Goal: Task Accomplishment & Management: Complete application form

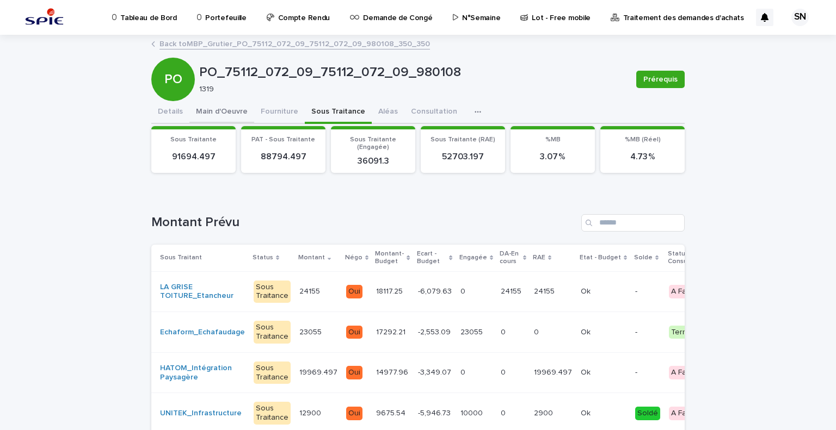
click at [208, 116] on button "Main d'Oeuvre" at bounding box center [221, 112] width 65 height 23
click at [209, 114] on button "Main d'Oeuvre" at bounding box center [221, 112] width 65 height 23
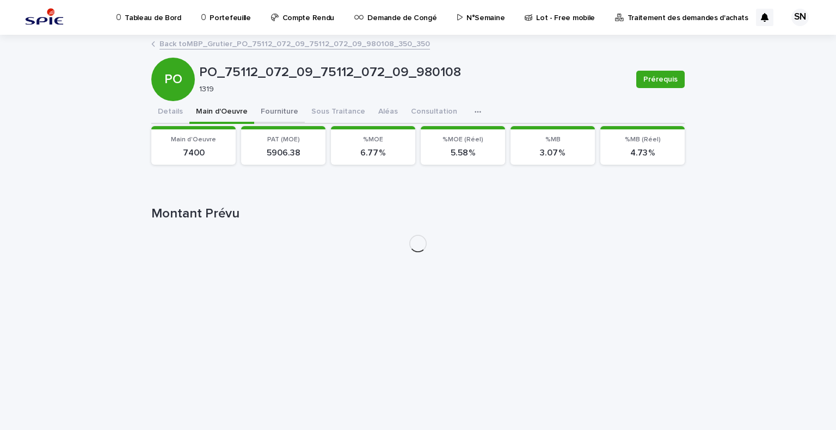
click at [285, 111] on button "Fourniture" at bounding box center [279, 112] width 51 height 23
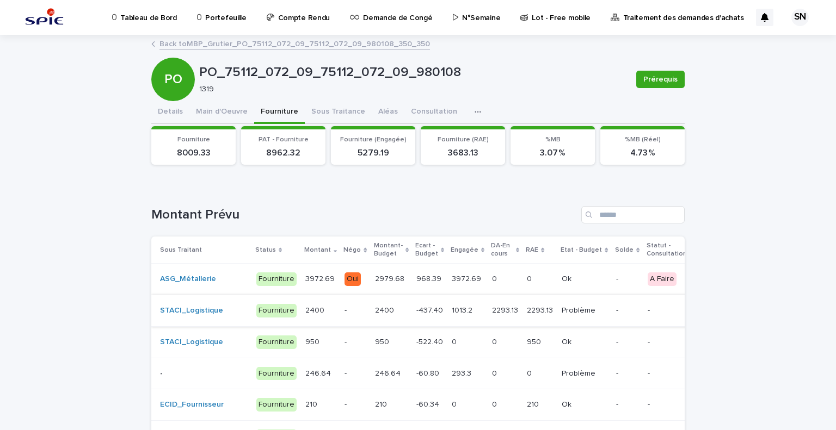
scroll to position [109, 0]
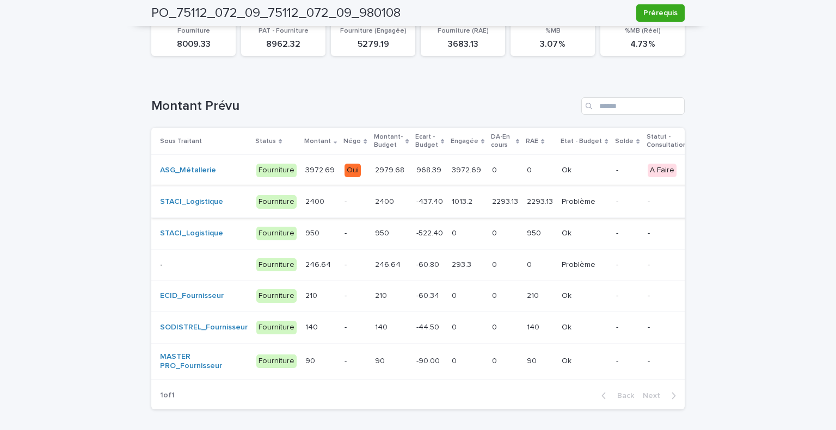
click at [340, 265] on td "-" at bounding box center [355, 265] width 30 height 32
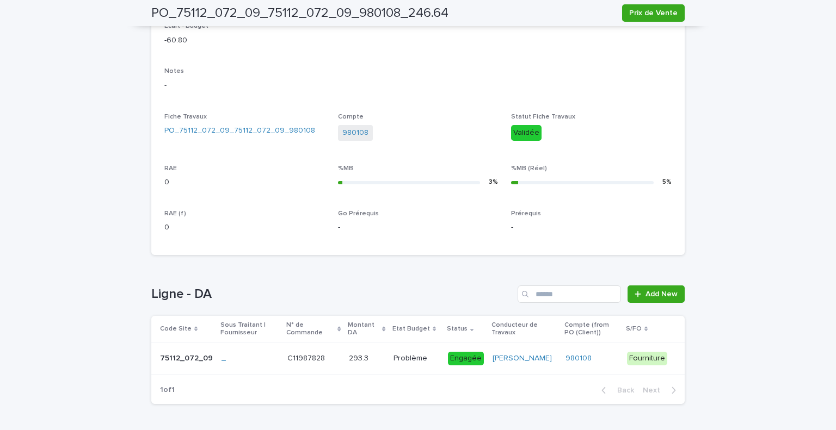
scroll to position [368, 0]
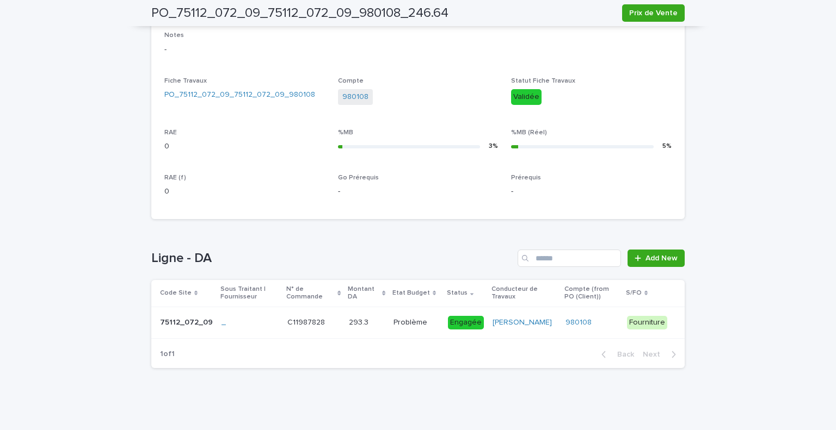
click at [381, 321] on p at bounding box center [367, 322] width 36 height 9
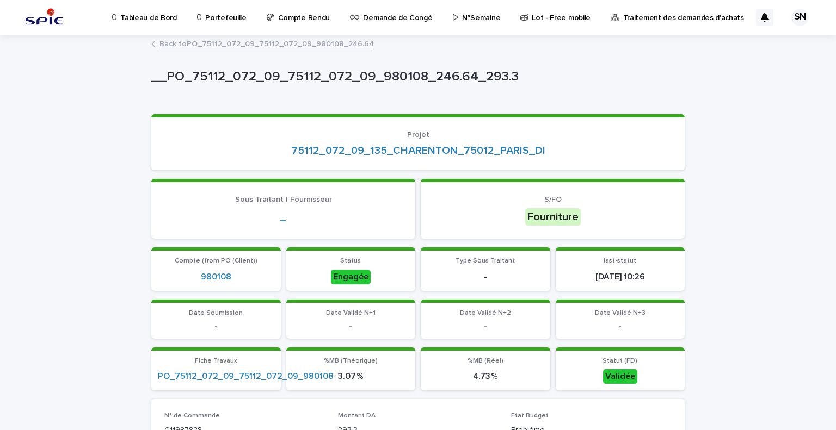
click at [164, 41] on link "Back to PO_75112_072_09_75112_072_09_980108_246.64" at bounding box center [266, 43] width 214 height 13
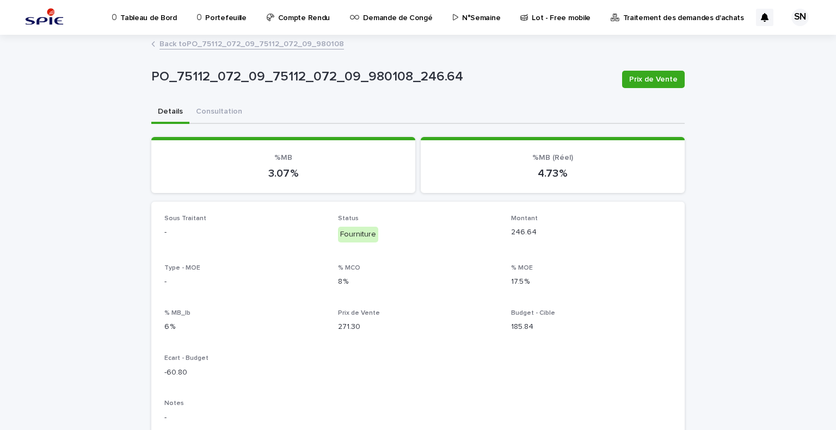
click at [190, 47] on link "Back to PO_75112_072_09_75112_072_09_980108" at bounding box center [251, 43] width 184 height 13
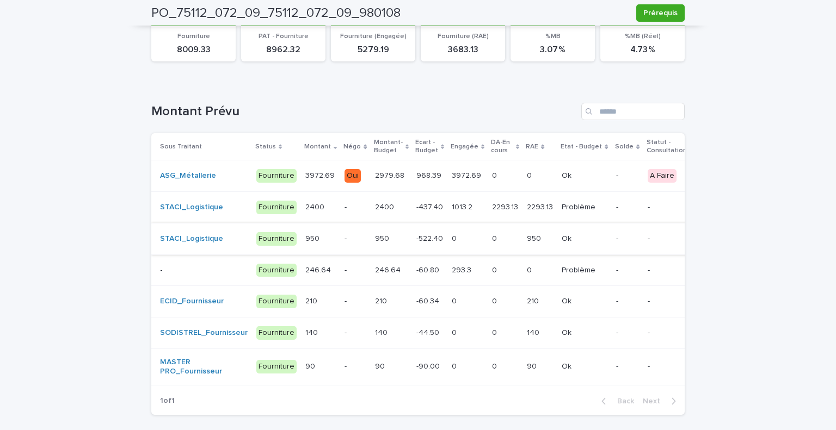
scroll to position [49, 0]
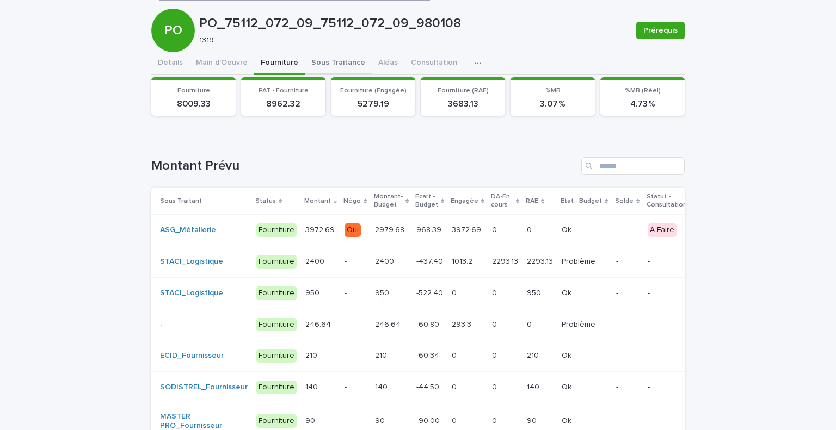
click at [313, 64] on div "PO_75112_072_09_75112_072_09_980108 Prérequis PO PO_75112_072_09_75112_072_09_9…" at bounding box center [417, 232] width 533 height 491
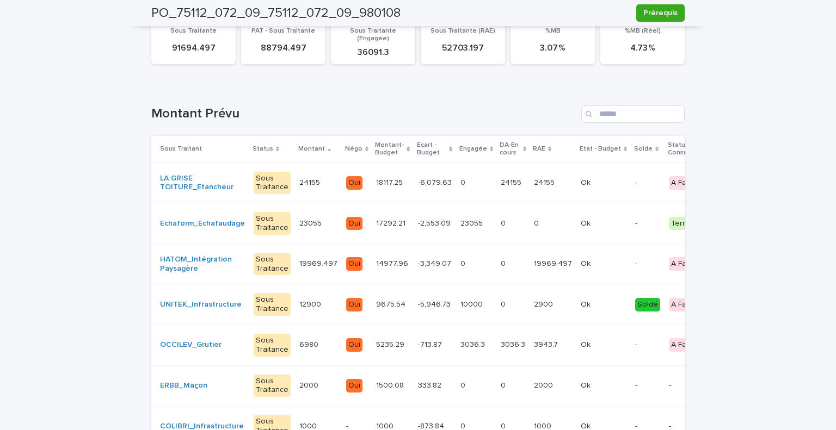
scroll to position [54, 0]
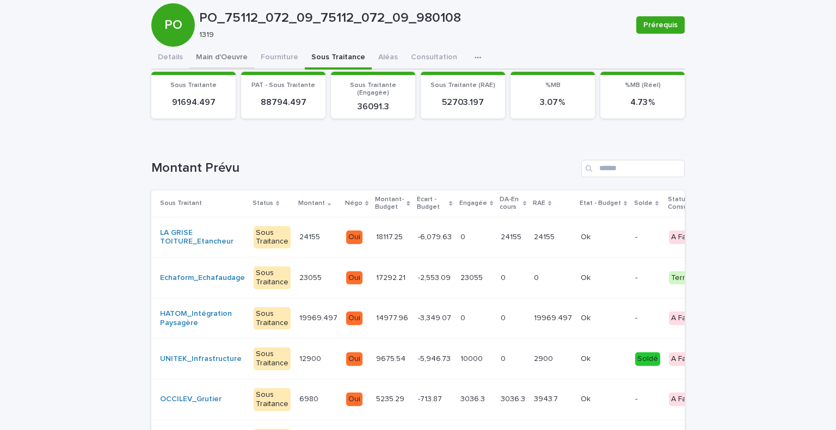
click at [226, 60] on div "PO_75112_072_09_75112_072_09_980108 Prérequis PO PO_75112_072_09_75112_072_09_9…" at bounding box center [417, 321] width 533 height 680
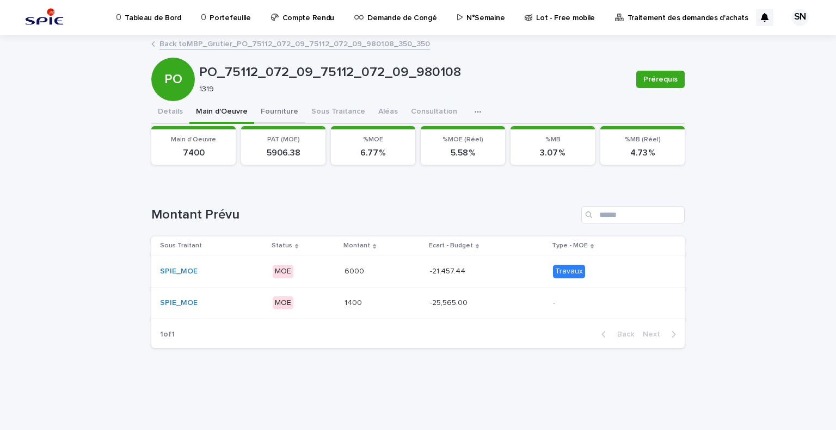
click at [268, 116] on button "Fourniture" at bounding box center [279, 112] width 51 height 23
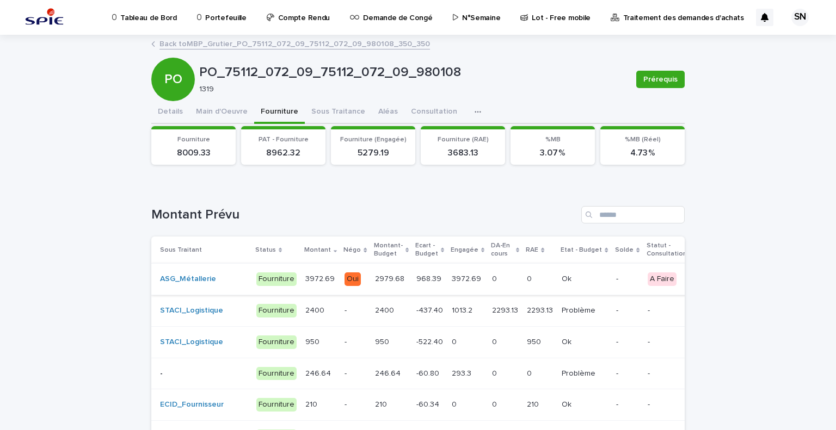
scroll to position [54, 0]
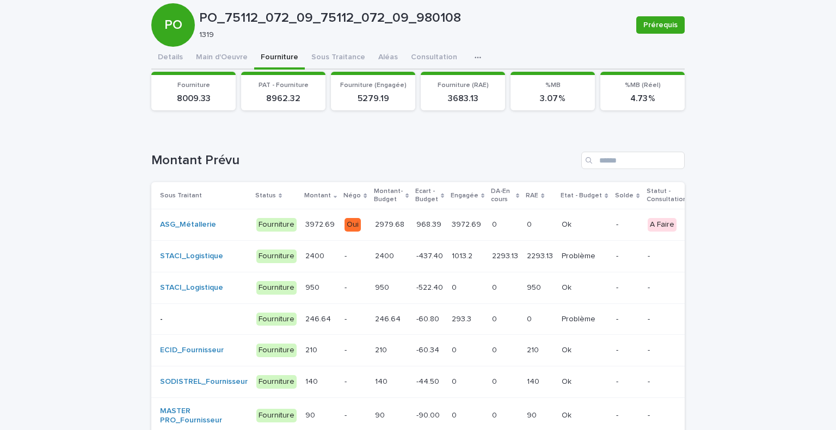
click at [321, 323] on div "246.64 246.64" at bounding box center [320, 320] width 30 height 18
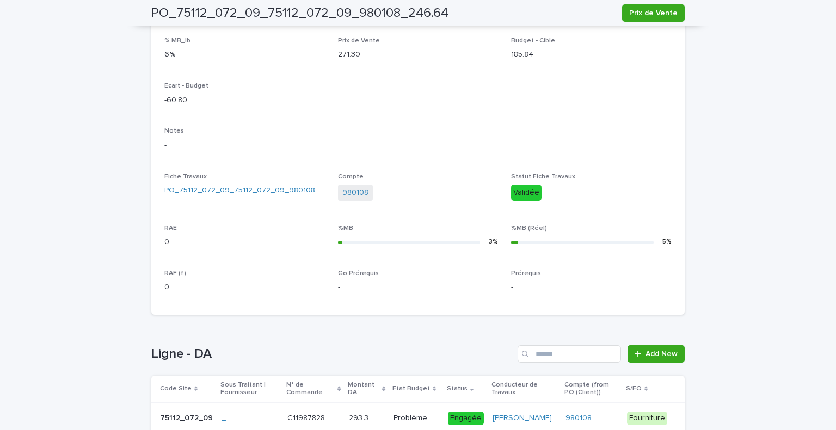
scroll to position [368, 0]
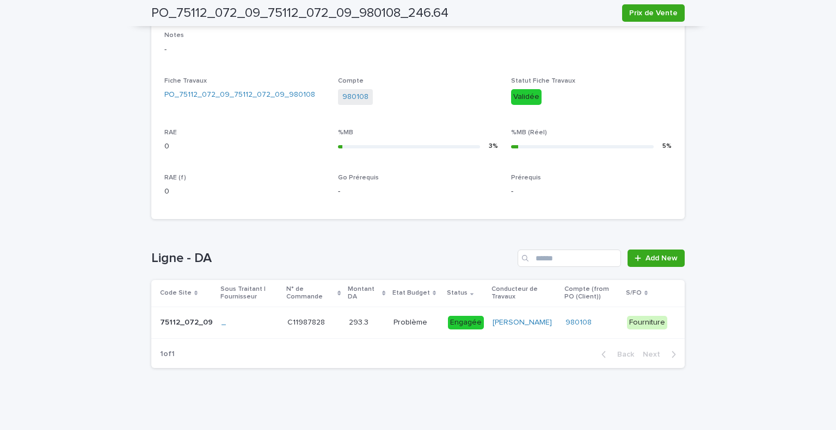
click at [71, 179] on div "Loading... Saving… Loading... Saving… PO_75112_072_09_75112_072_09_980108_246.6…" at bounding box center [418, 50] width 836 height 764
click at [668, 252] on link "Add New" at bounding box center [655, 258] width 57 height 17
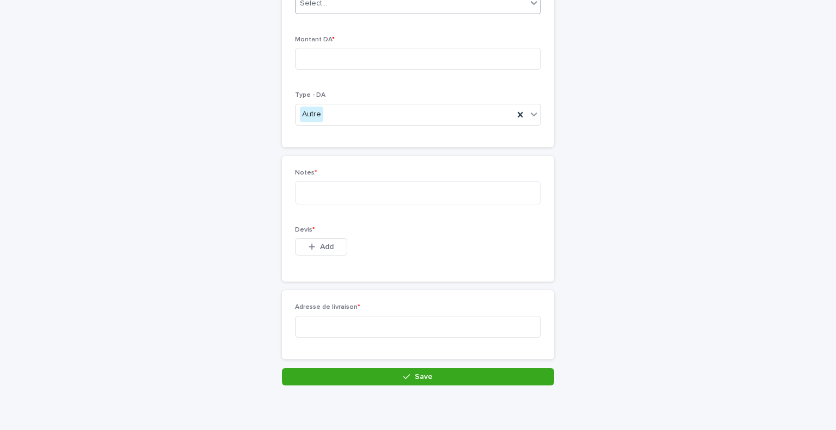
scroll to position [21, 0]
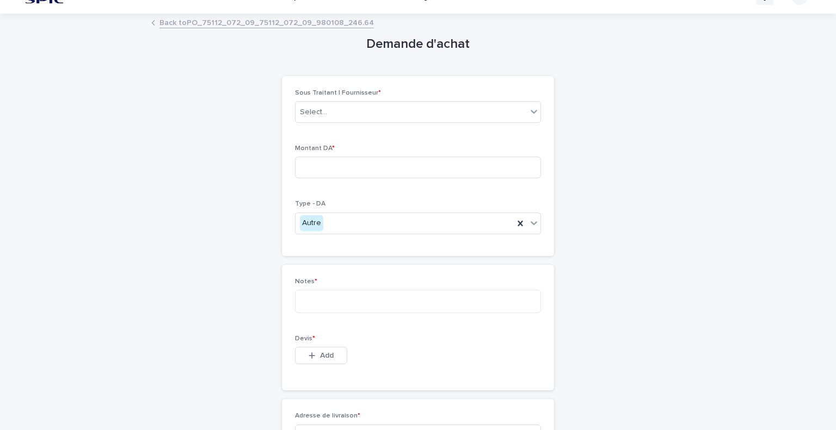
click at [352, 126] on div "Sous Traitant | Fournisseur * Select..." at bounding box center [418, 110] width 246 height 42
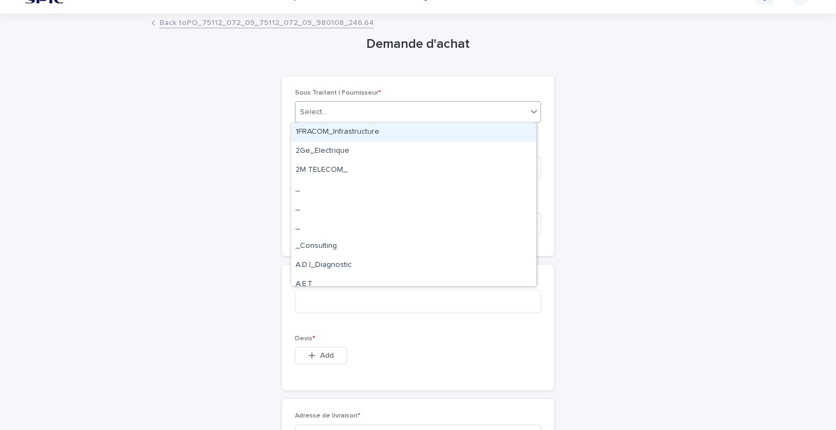
click at [364, 110] on div "Select..." at bounding box center [410, 112] width 231 height 18
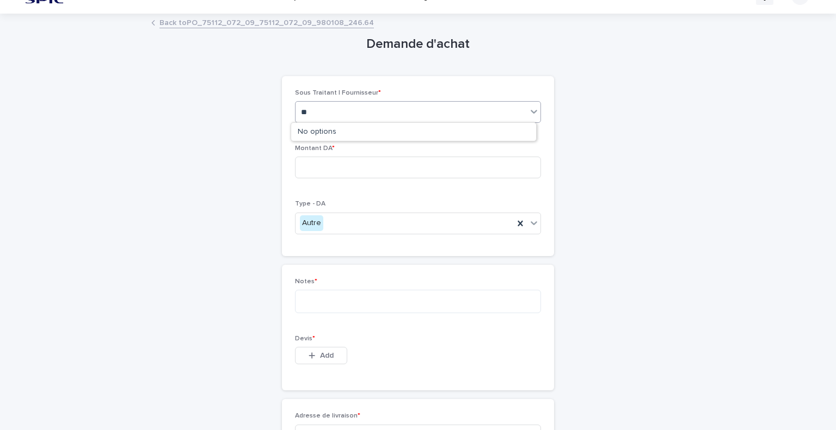
type input "*"
click at [247, 142] on div "**********" at bounding box center [417, 255] width 533 height 480
click at [354, 163] on input at bounding box center [418, 168] width 246 height 22
type input "******"
click at [359, 312] on textarea at bounding box center [418, 301] width 246 height 23
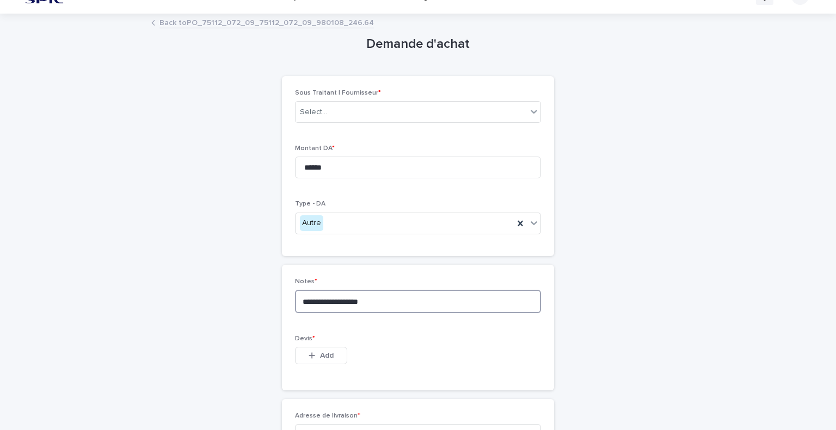
click at [329, 301] on textarea "**********" at bounding box center [418, 301] width 246 height 23
type textarea "**********"
click at [314, 116] on div "Select..." at bounding box center [313, 112] width 27 height 11
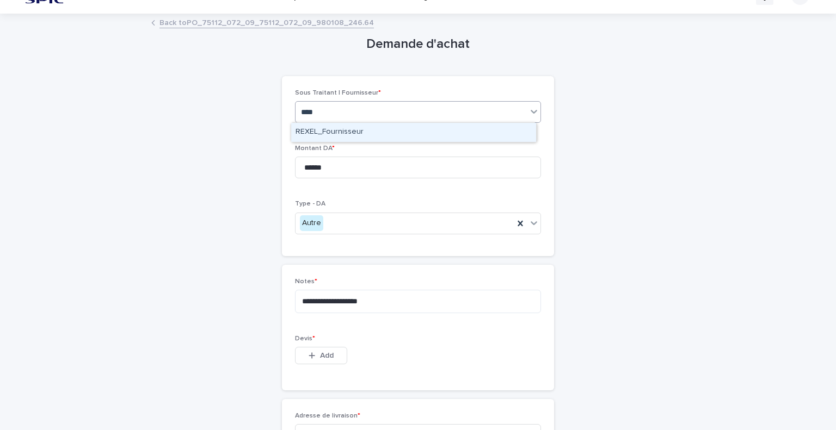
type input "*****"
click at [341, 134] on div "REXEL_Fournisseur" at bounding box center [413, 132] width 245 height 19
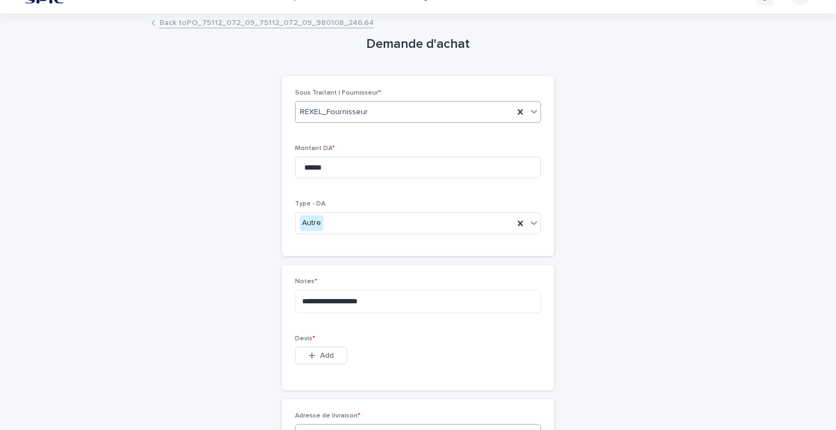
scroll to position [139, 0]
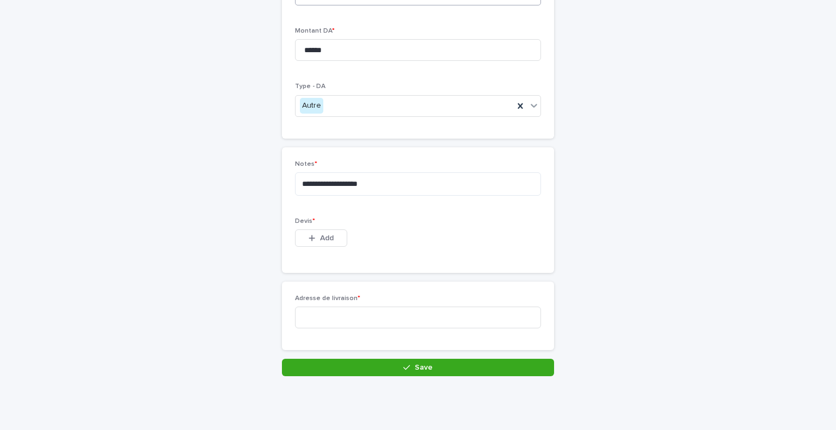
click at [367, 331] on div "Adresse de livraison *" at bounding box center [418, 316] width 246 height 42
click at [374, 317] on input at bounding box center [418, 318] width 246 height 22
click at [412, 184] on textarea "**********" at bounding box center [418, 184] width 246 height 23
click at [455, 178] on textarea "**********" at bounding box center [418, 184] width 246 height 23
type textarea "**********"
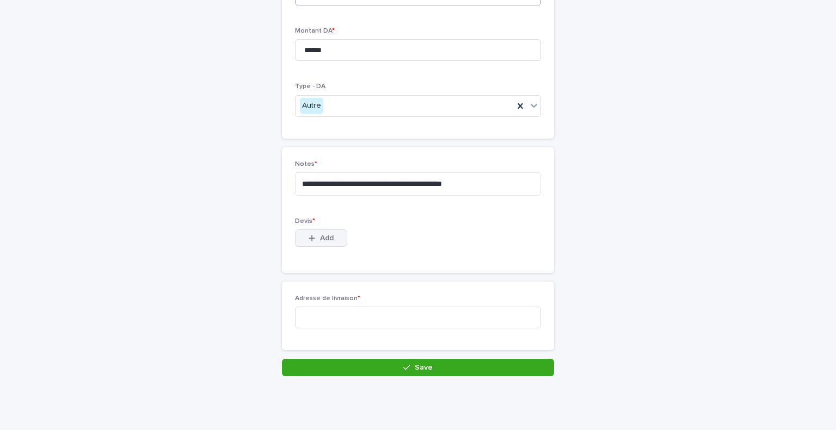
click at [313, 239] on div "button" at bounding box center [314, 239] width 11 height 8
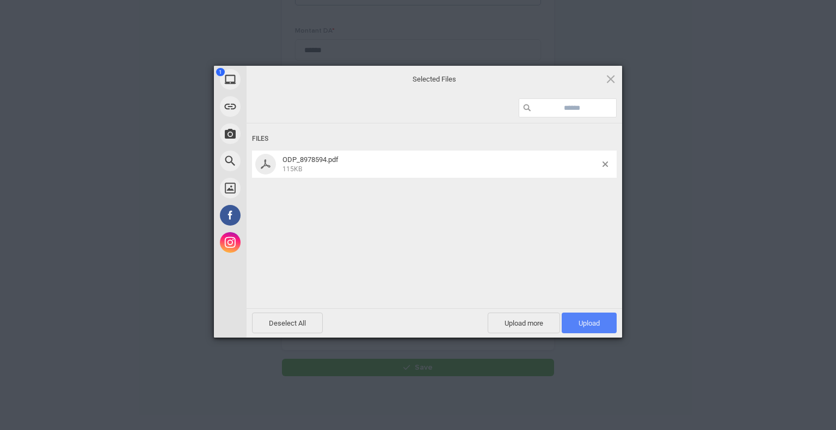
click at [616, 323] on span "Upload 1" at bounding box center [589, 323] width 55 height 21
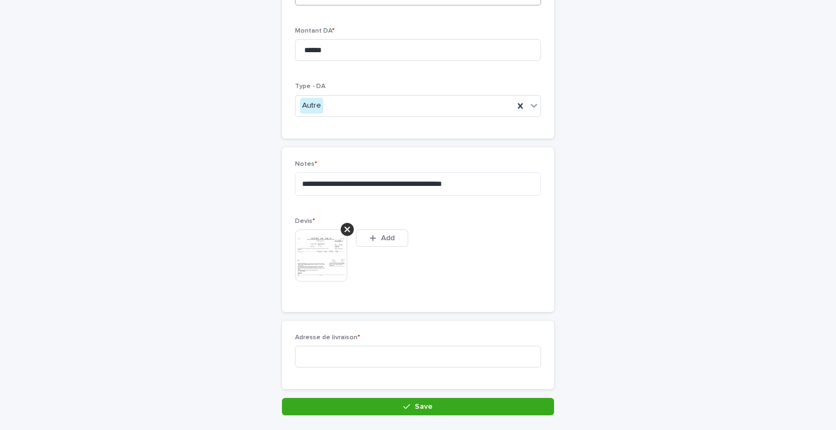
scroll to position [158, 0]
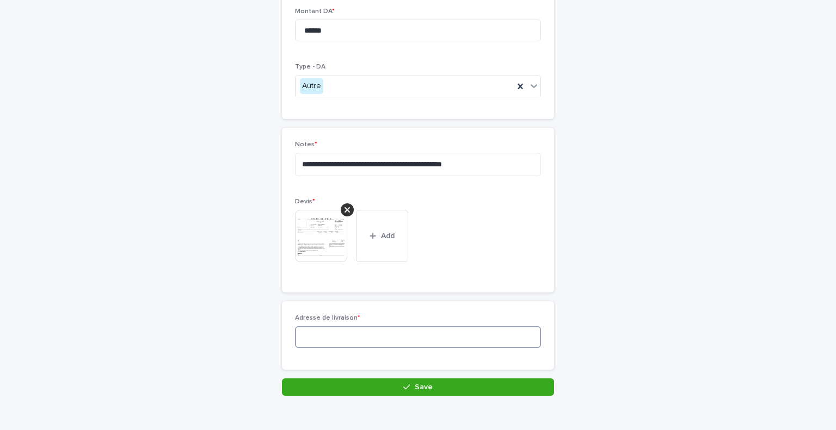
click at [398, 330] on input at bounding box center [418, 338] width 246 height 22
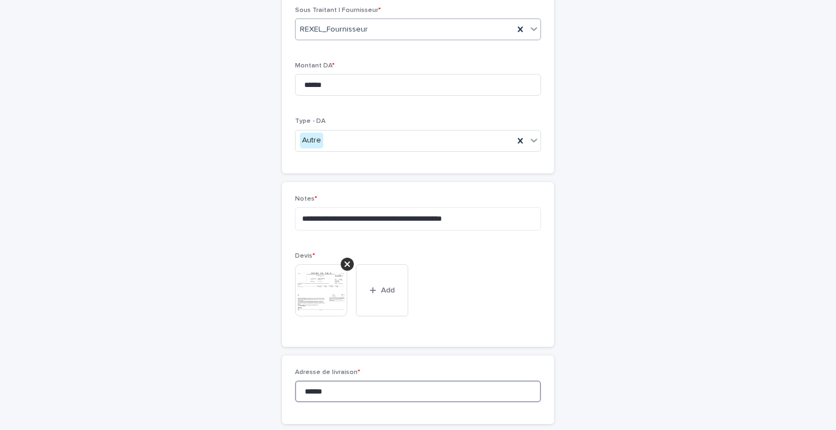
scroll to position [178, 0]
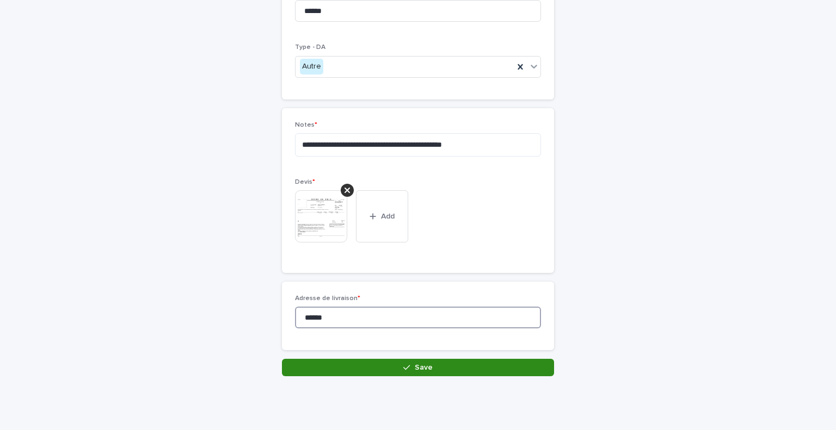
type input "******"
click at [424, 372] on button "Save" at bounding box center [418, 367] width 272 height 17
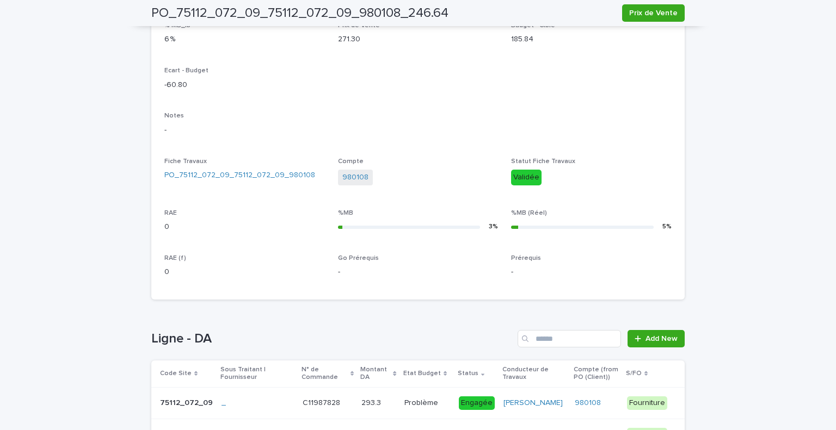
scroll to position [399, 0]
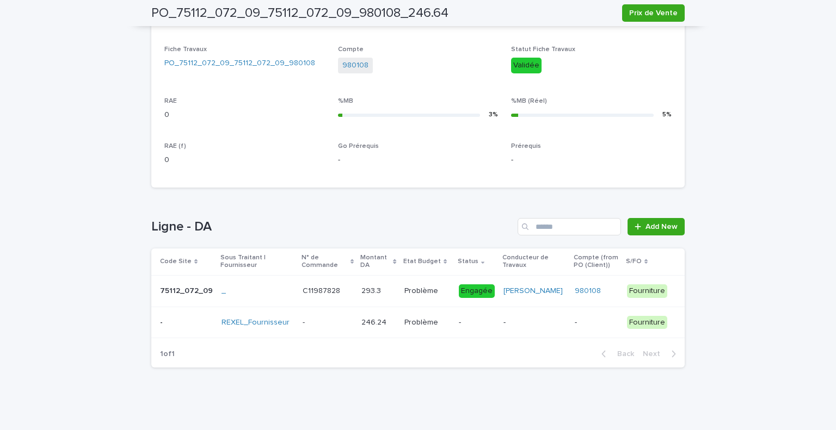
click at [615, 292] on div "980108" at bounding box center [597, 291] width 44 height 9
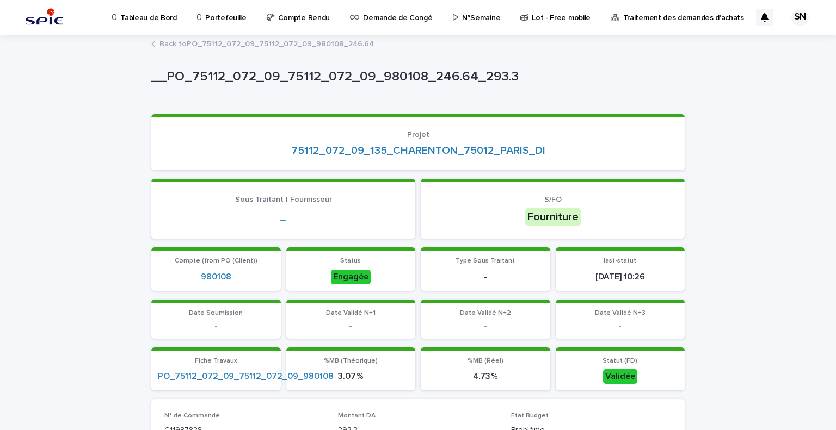
click at [185, 37] on link "Back to PO_75112_072_09_75112_072_09_980108_246.64" at bounding box center [266, 43] width 214 height 13
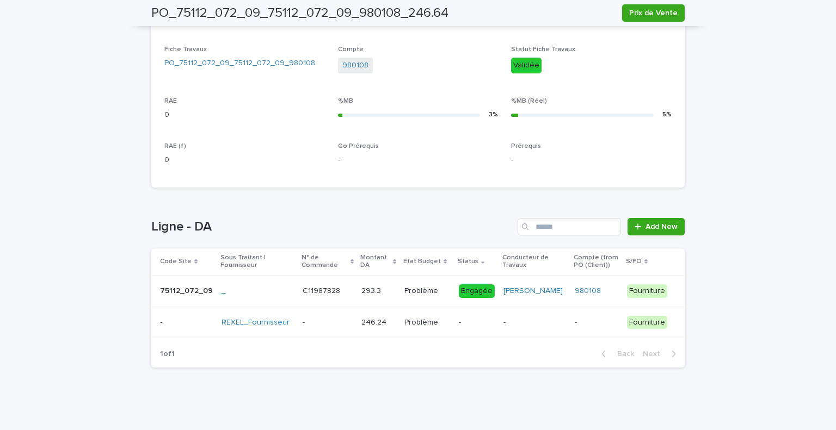
click at [507, 315] on div "-" at bounding box center [534, 323] width 63 height 18
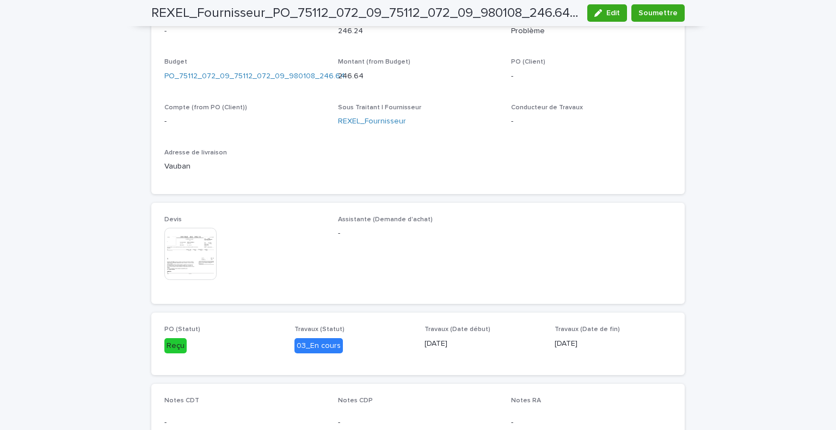
scroll to position [401, 0]
click at [658, 16] on span "Soumettre" at bounding box center [657, 13] width 39 height 11
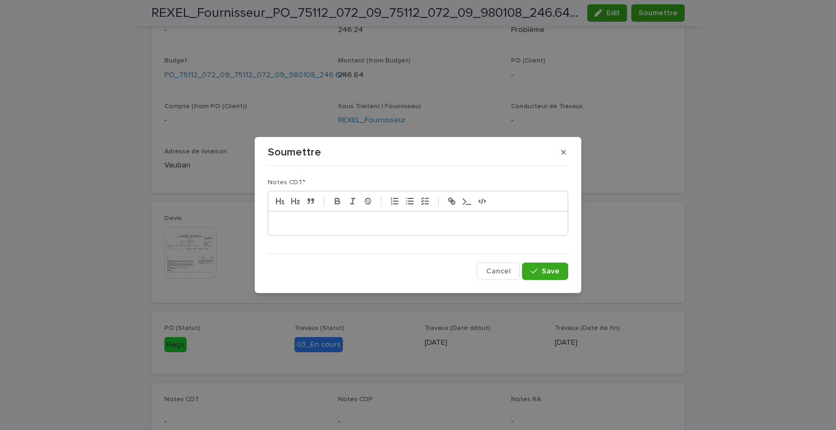
click at [398, 221] on p at bounding box center [417, 223] width 283 height 11
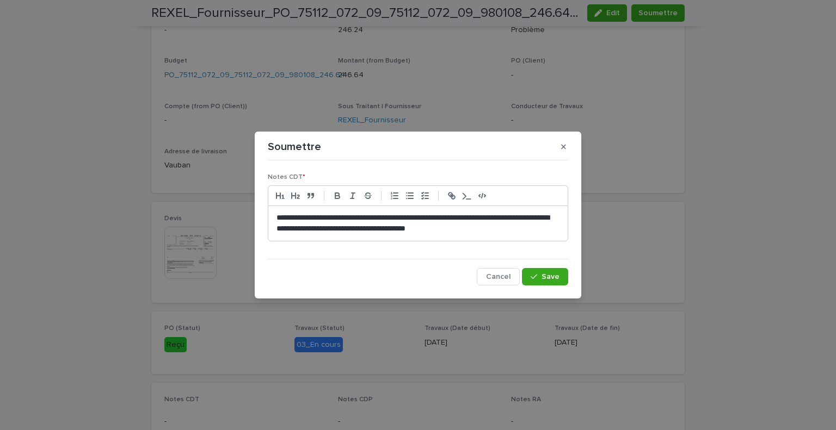
click at [514, 230] on p "**********" at bounding box center [417, 224] width 283 height 22
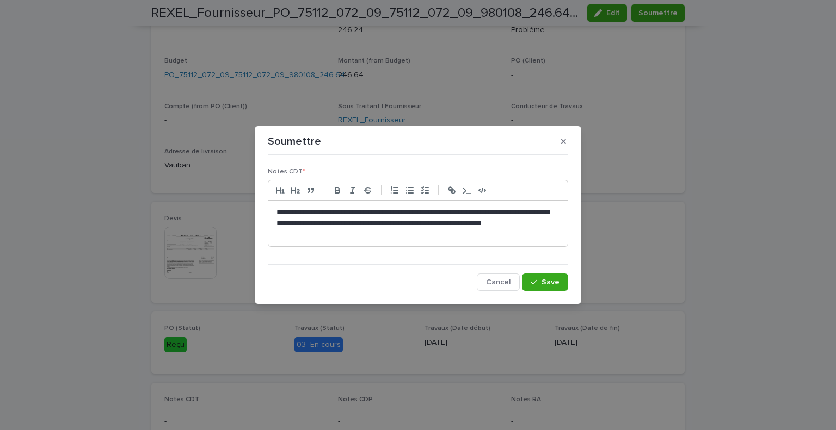
click at [490, 221] on p "**********" at bounding box center [417, 223] width 283 height 33
click at [545, 277] on button "Save" at bounding box center [545, 282] width 46 height 17
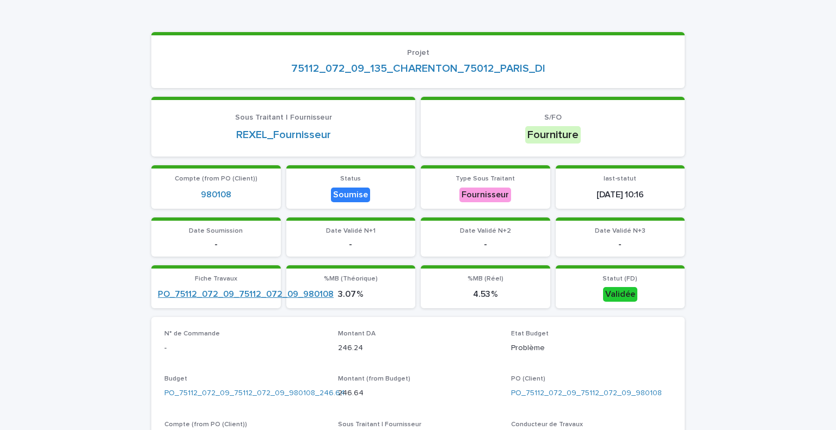
scroll to position [0, 0]
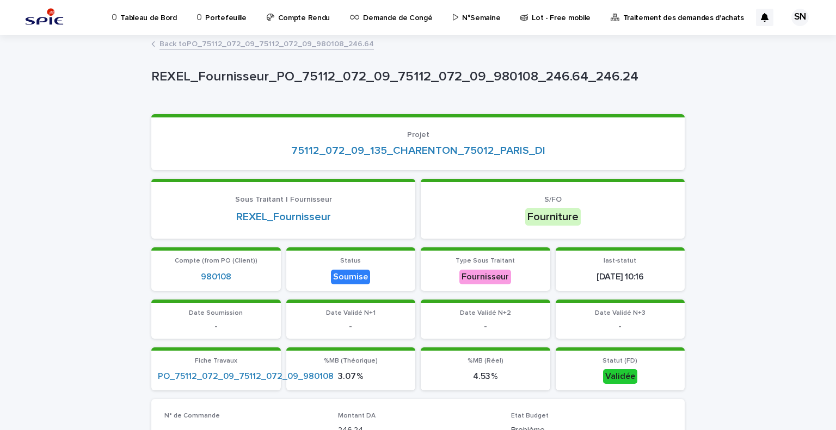
click at [185, 44] on link "Back to PO_75112_072_09_75112_072_09_980108_246.64" at bounding box center [266, 43] width 214 height 13
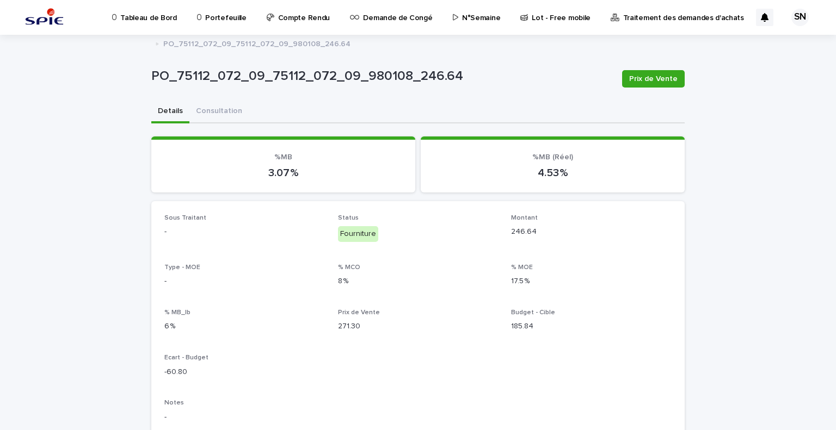
click at [229, 20] on p "Portefeuille" at bounding box center [225, 11] width 41 height 23
